Goal: Information Seeking & Learning: Learn about a topic

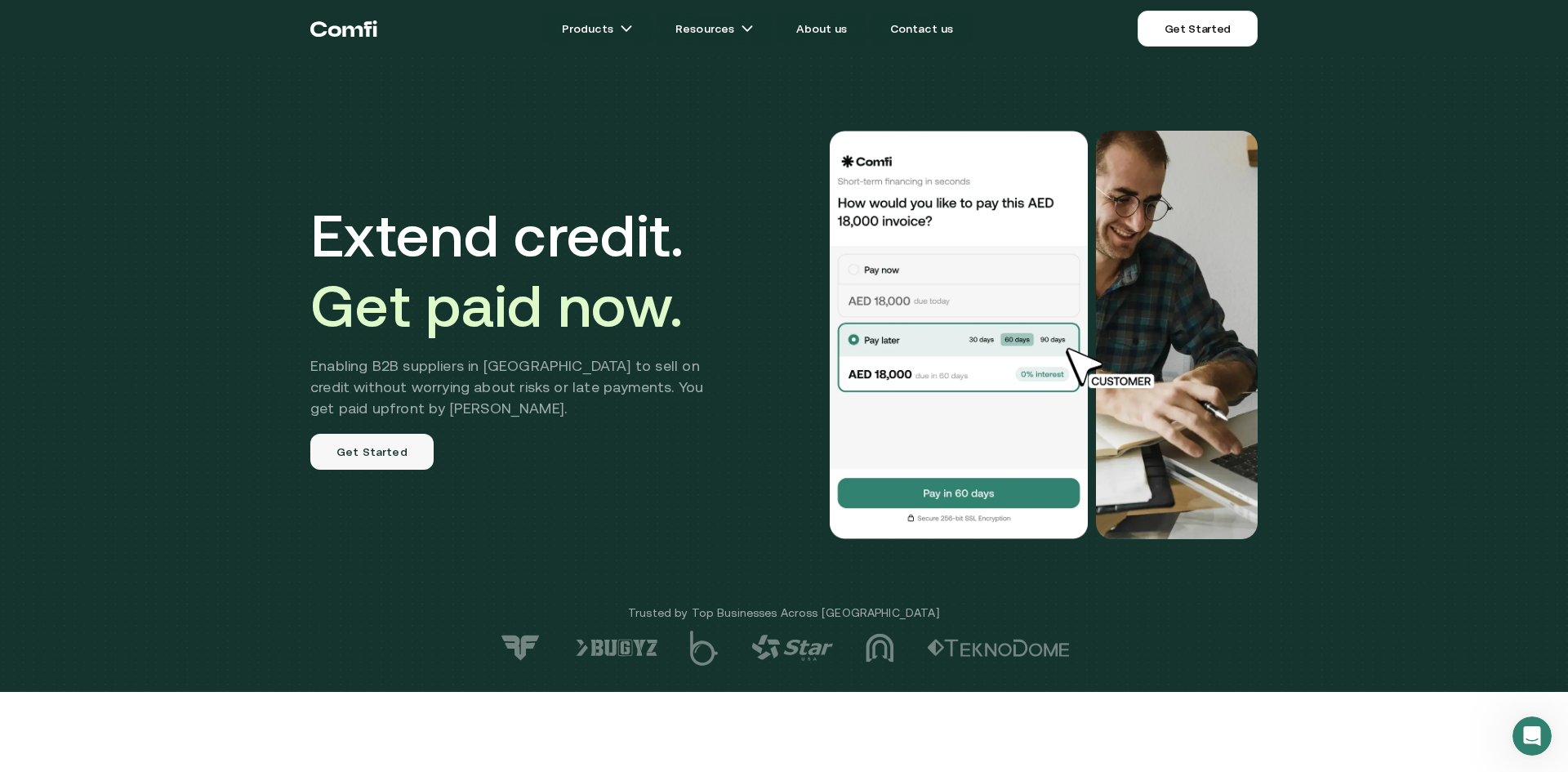
click at [414, 444] on link "Get Started" at bounding box center [372, 451] width 123 height 36
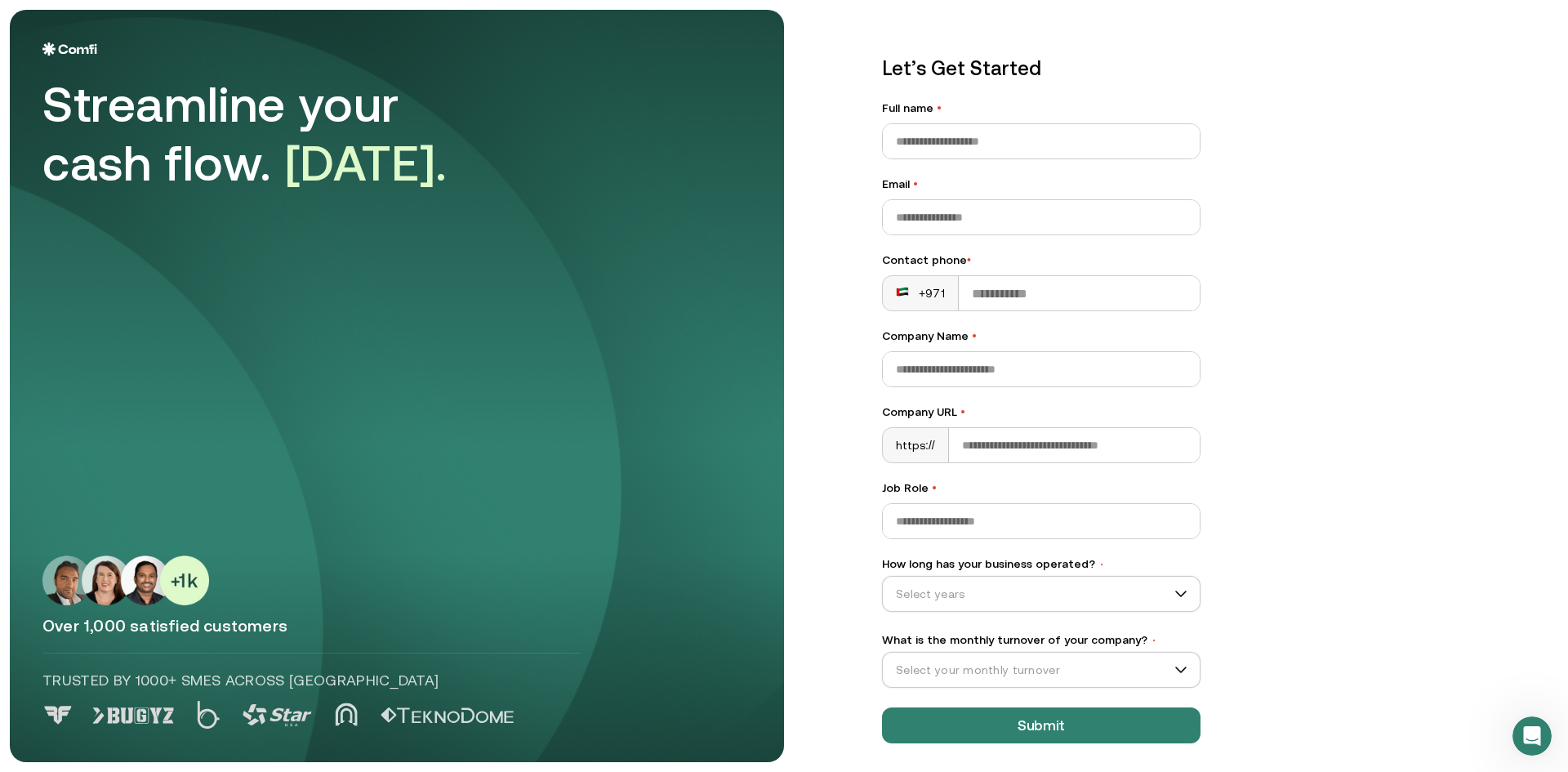
scroll to position [19, 0]
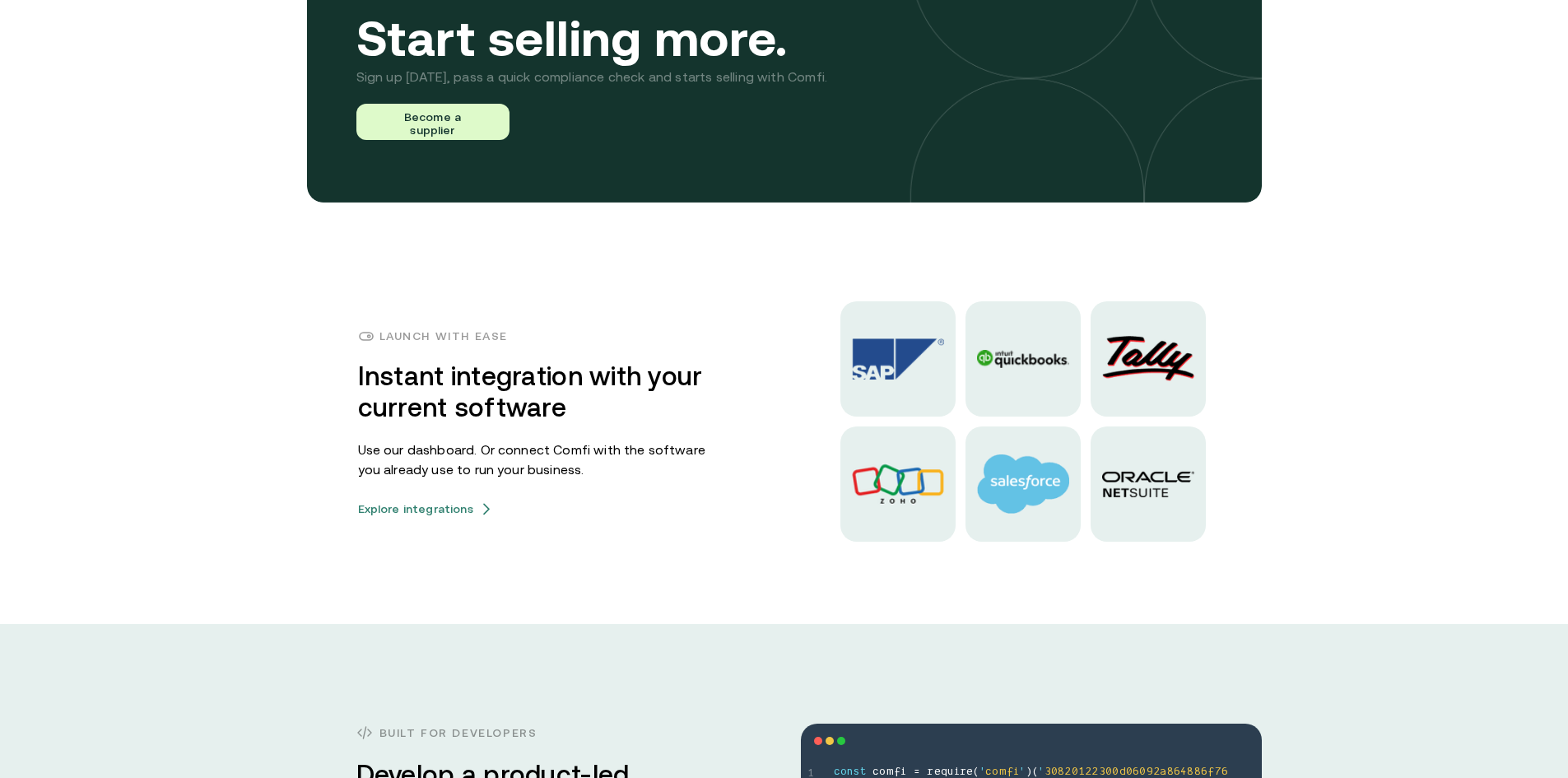
scroll to position [3775, 0]
